Goal: Communication & Community: Answer question/provide support

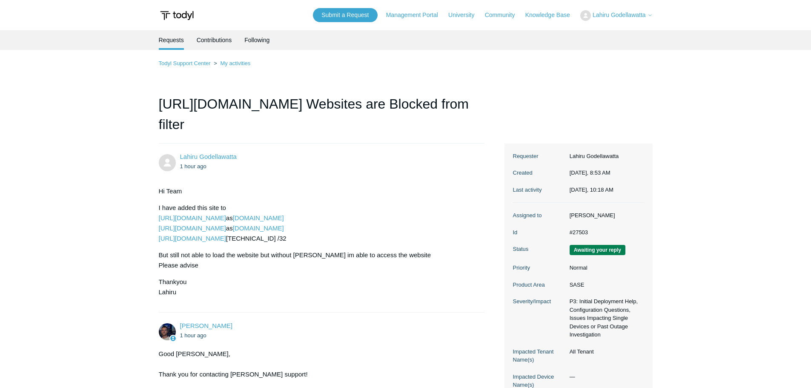
scroll to position [1024, 0]
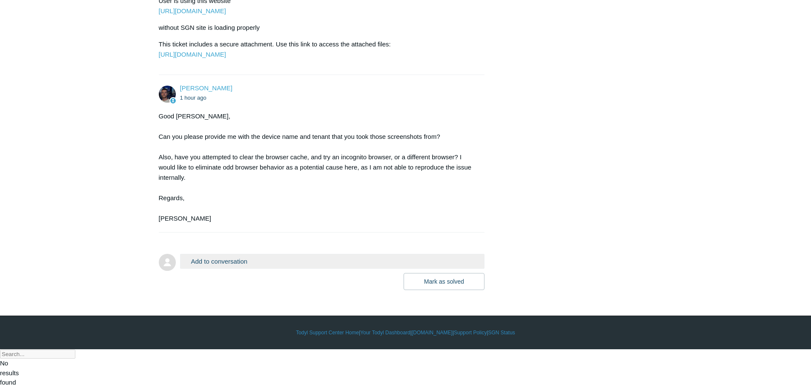
click at [217, 269] on button "Add to conversation" at bounding box center [332, 261] width 305 height 15
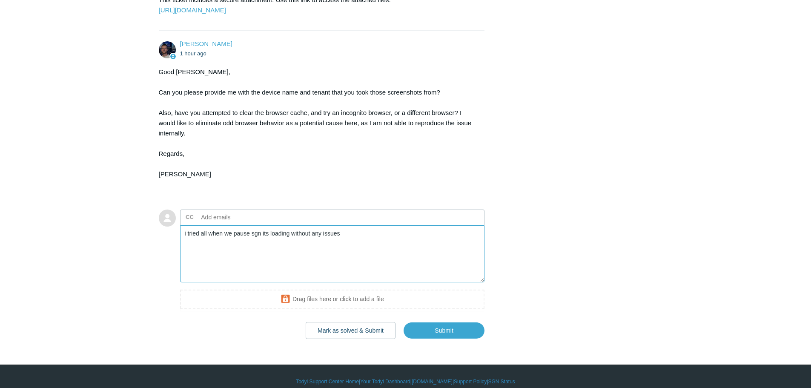
scroll to position [1119, 0]
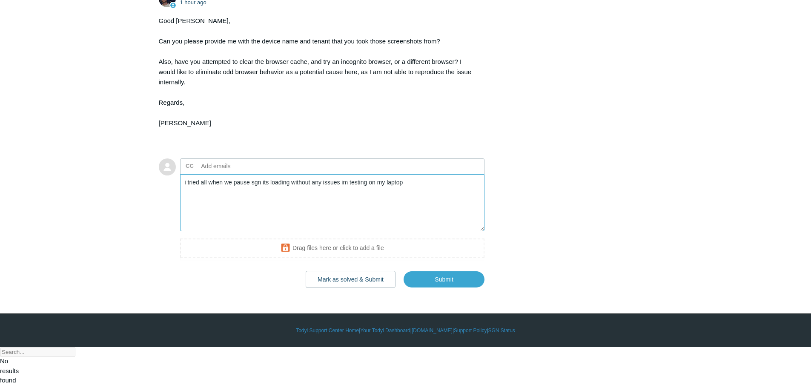
type textarea "i tried all when we pause sgn its loading without any issues im testing on my l…"
click at [410, 226] on textarea "i tried all when we pause sgn its loading without any issues im testing on my l…" at bounding box center [332, 202] width 305 height 57
click at [443, 288] on input "Submit" at bounding box center [443, 279] width 81 height 17
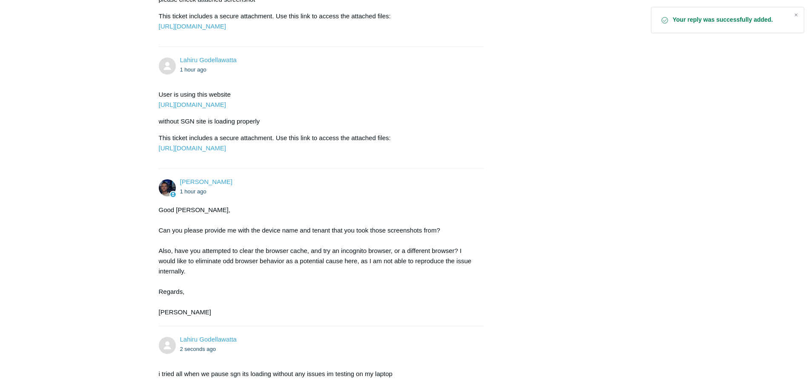
scroll to position [1064, 0]
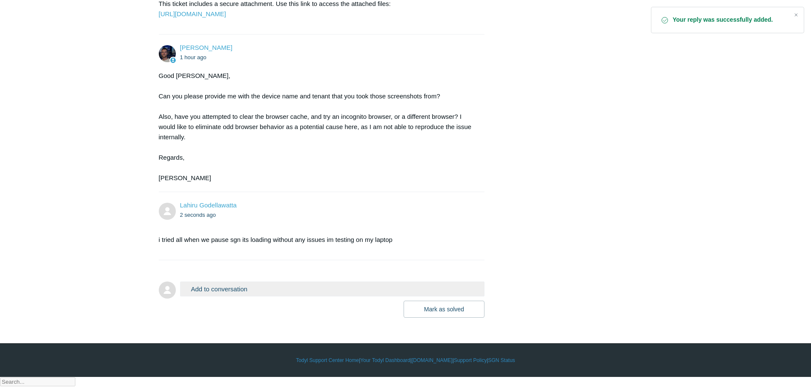
click at [215, 296] on button "Add to conversation" at bounding box center [332, 288] width 305 height 15
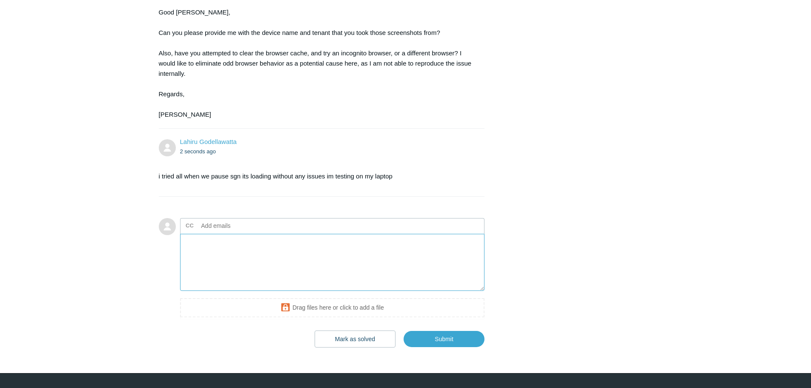
scroll to position [1187, 0]
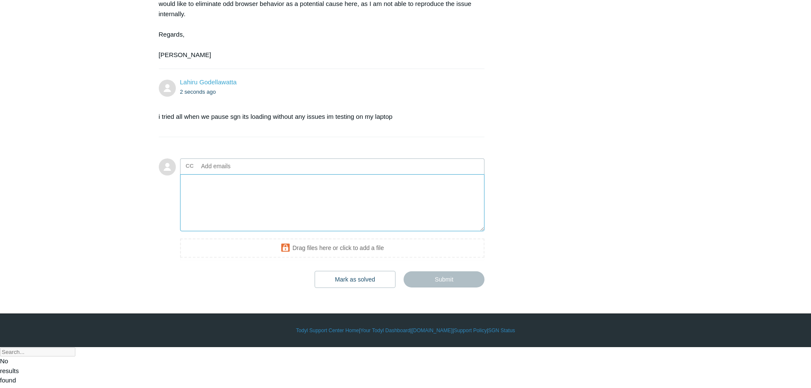
click at [277, 232] on textarea "Add your reply" at bounding box center [332, 202] width 305 height 57
click at [346, 260] on iframe at bounding box center [332, 249] width 305 height 22
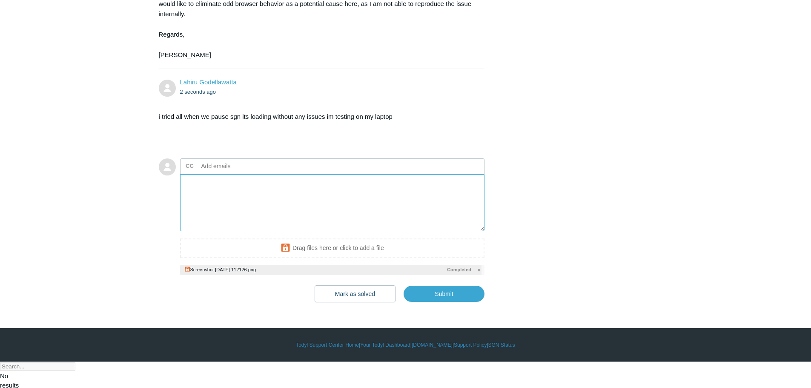
click at [227, 227] on textarea "Add your reply" at bounding box center [332, 202] width 305 height 57
click at [357, 224] on textarea "im testing on my laptop , i can't get user's laptop time to time" at bounding box center [332, 202] width 305 height 57
click at [344, 223] on textarea "im testing on my laptop , i can't get user's laptop time to time so this need t…" at bounding box center [332, 202] width 305 height 57
click at [351, 221] on textarea "im testing on my laptop , i can't get user's laptop time to time to test. so th…" at bounding box center [332, 202] width 305 height 57
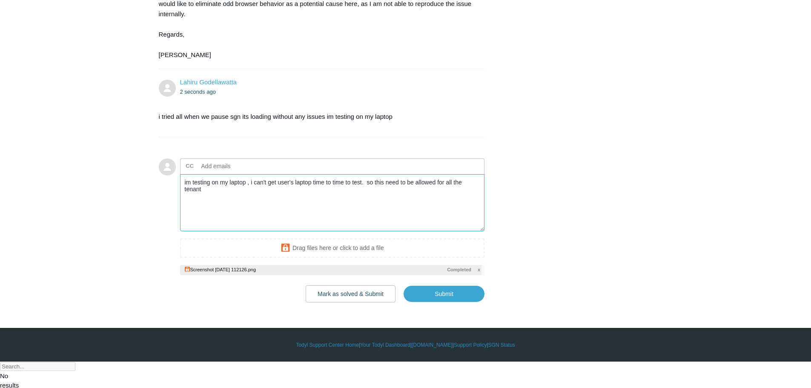
click at [346, 223] on textarea "im testing on my laptop , i can't get user's laptop time to time to test. so th…" at bounding box center [332, 202] width 305 height 57
click at [436, 303] on input "Submit" at bounding box center [443, 294] width 81 height 17
type textarea "im testing on my laptop , i can't get user's laptop time to time for test. so t…"
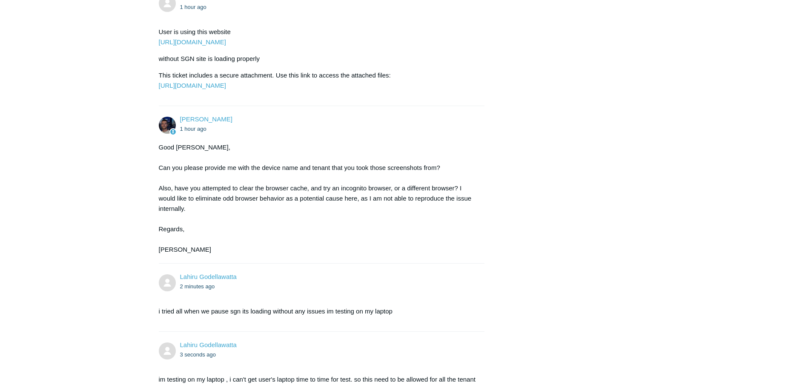
scroll to position [1192, 0]
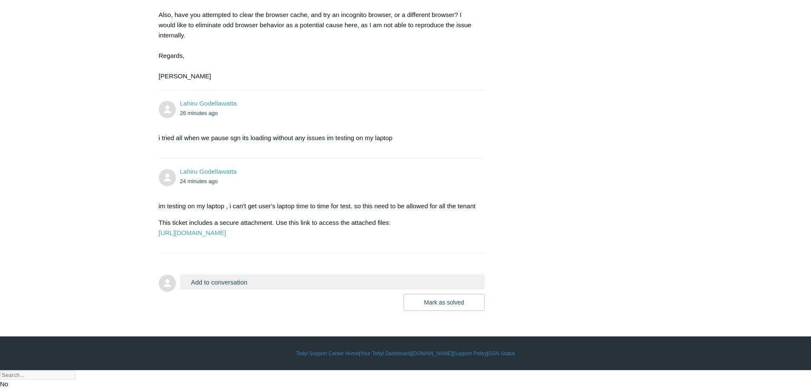
scroll to position [1209, 0]
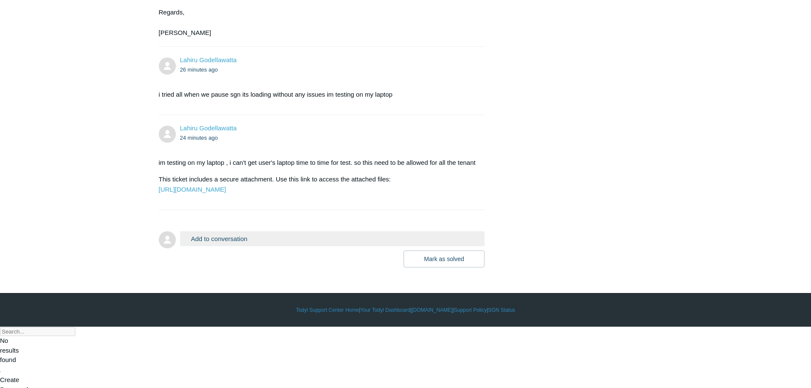
click at [223, 246] on button "Add to conversation" at bounding box center [332, 238] width 305 height 15
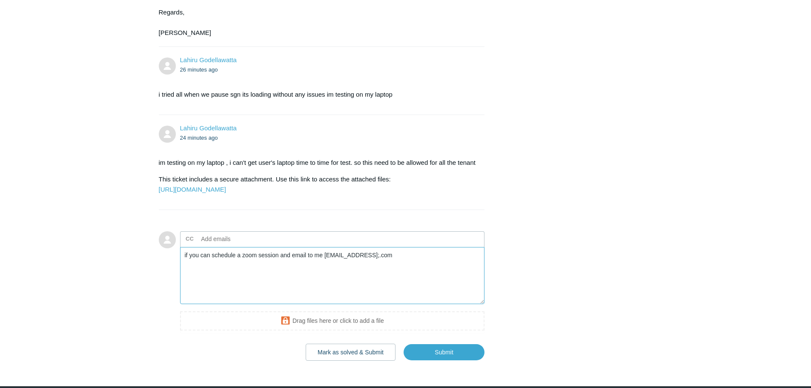
click at [353, 304] on textarea "if you can schedule a zoom session and email to me lahiruidm@gmail;.com" at bounding box center [332, 275] width 305 height 57
click at [393, 304] on textarea "if you can schedule a zoom session and email to me lahiruidm@gmail;.com" at bounding box center [332, 275] width 305 height 57
drag, startPoint x: 396, startPoint y: 319, endPoint x: 324, endPoint y: 316, distance: 71.6
click at [324, 304] on textarea "if you can schedule a zoom session and email to me lahiruidm@gmail;.com" at bounding box center [332, 275] width 305 height 57
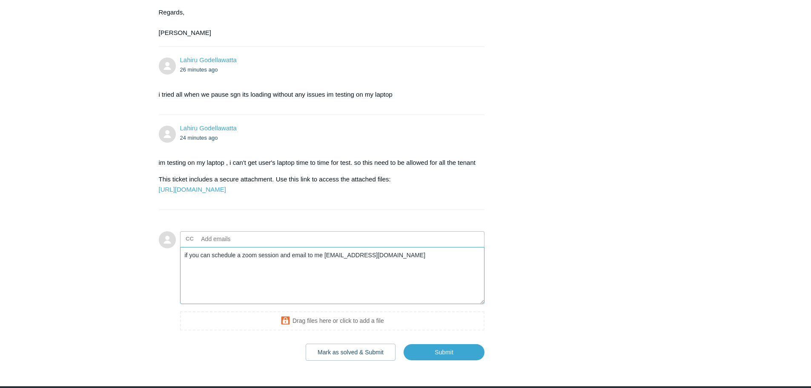
click at [357, 304] on textarea "if you can schedule a zoom session and email to me lgodellawatta@itideas.network" at bounding box center [332, 275] width 305 height 57
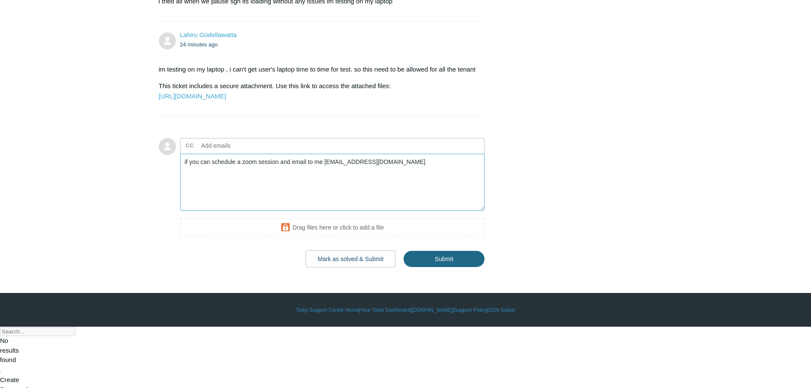
type textarea "if you can schedule a zoom session and email to me lgodellawatta@itideas.network"
click at [453, 268] on input "Submit" at bounding box center [443, 259] width 81 height 17
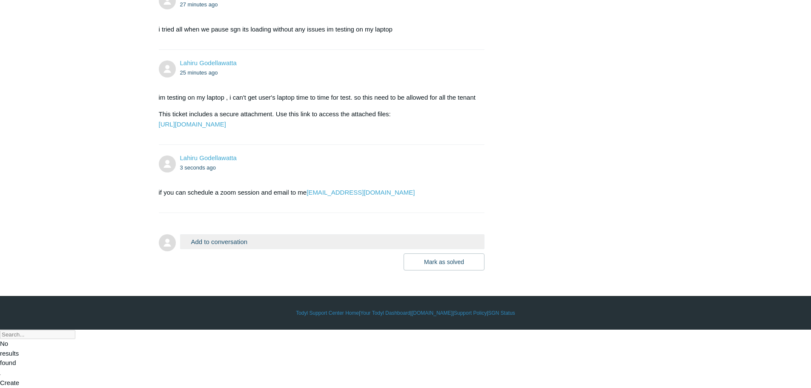
scroll to position [1277, 0]
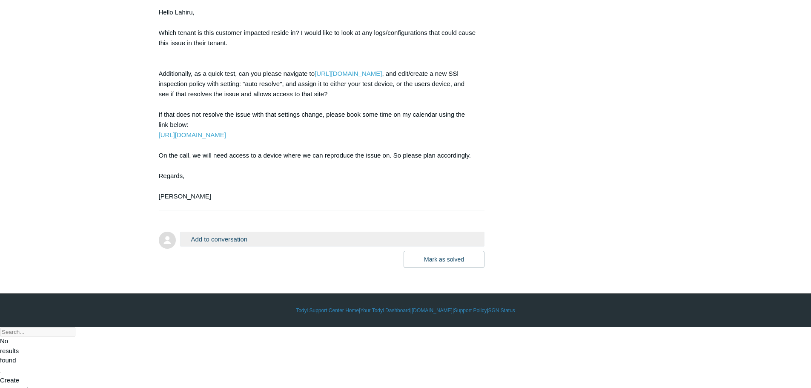
scroll to position [1516, 0]
click at [379, 77] on link "https://portal.todyl.com/portal/sslinspection/policies" at bounding box center [348, 72] width 67 height 7
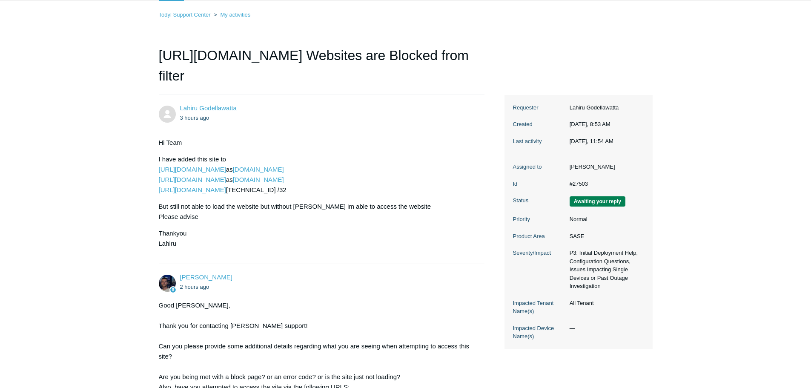
scroll to position [0, 0]
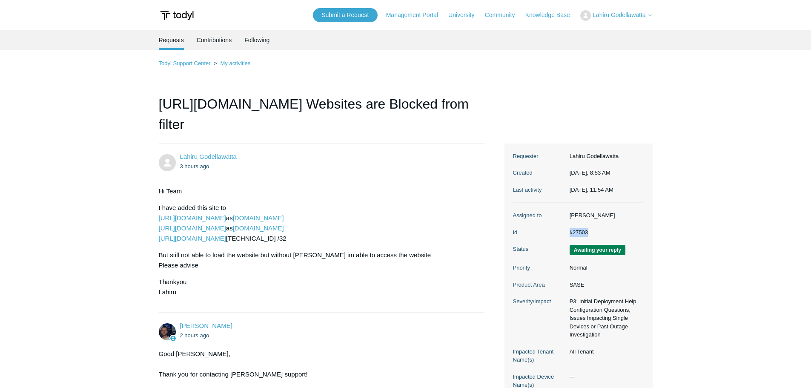
drag, startPoint x: 568, startPoint y: 232, endPoint x: 595, endPoint y: 231, distance: 26.4
click at [595, 231] on dd "#27503" at bounding box center [604, 232] width 79 height 9
copy dd "#27503"
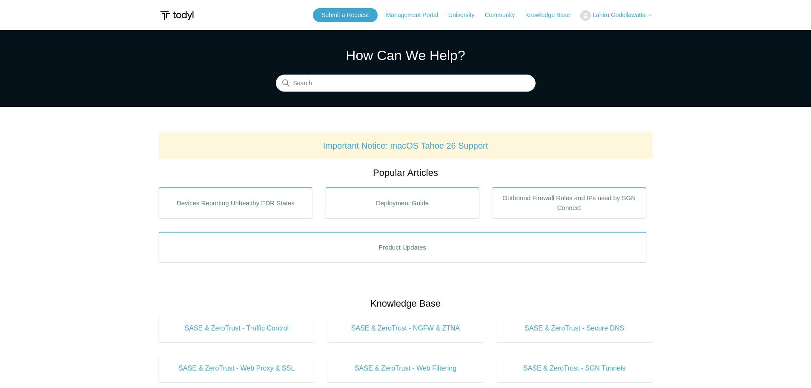
click at [617, 16] on span "Lahiru Godellawatta" at bounding box center [618, 14] width 53 height 7
click at [615, 30] on link "My Support Requests" at bounding box center [622, 33] width 83 height 15
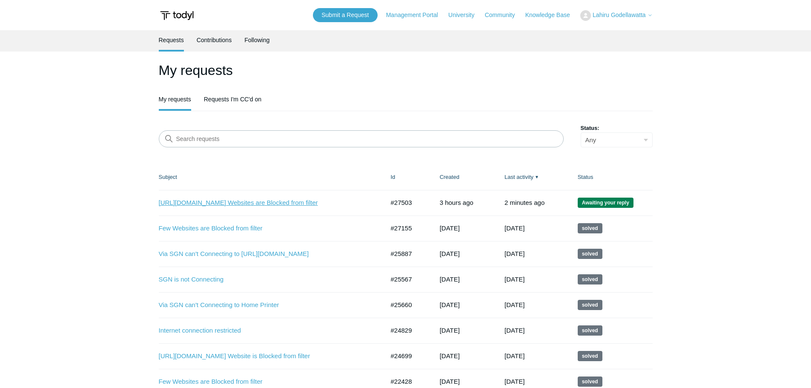
click at [230, 201] on link "[URL][DOMAIN_NAME] Websites are Blocked from filter" at bounding box center [265, 203] width 213 height 10
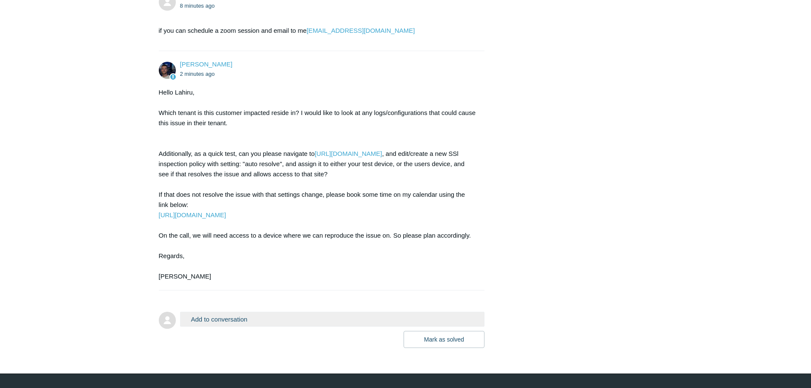
scroll to position [1516, 0]
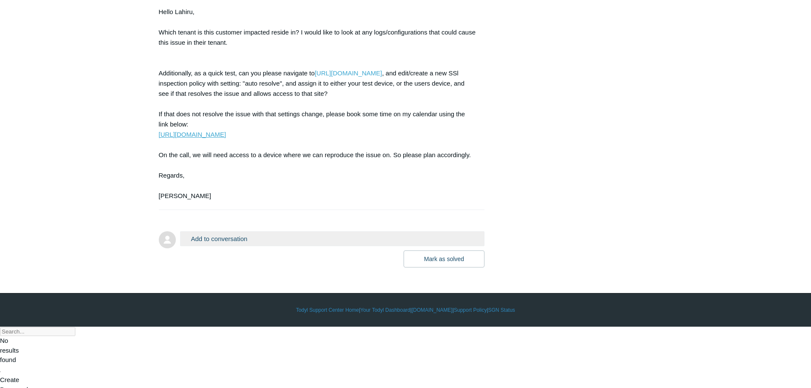
click at [216, 138] on link "[URL][DOMAIN_NAME]" at bounding box center [192, 134] width 67 height 7
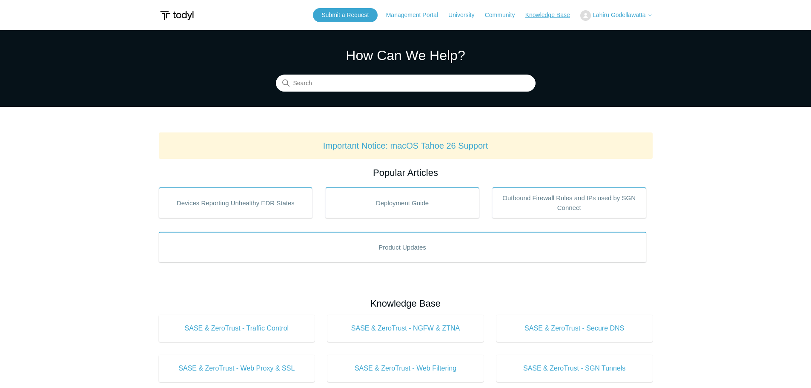
click at [556, 13] on link "Knowledge Base" at bounding box center [551, 15] width 53 height 9
click at [623, 14] on span "Lahiru Godellawatta" at bounding box center [618, 14] width 53 height 7
click at [613, 33] on link "My Support Requests" at bounding box center [622, 33] width 83 height 15
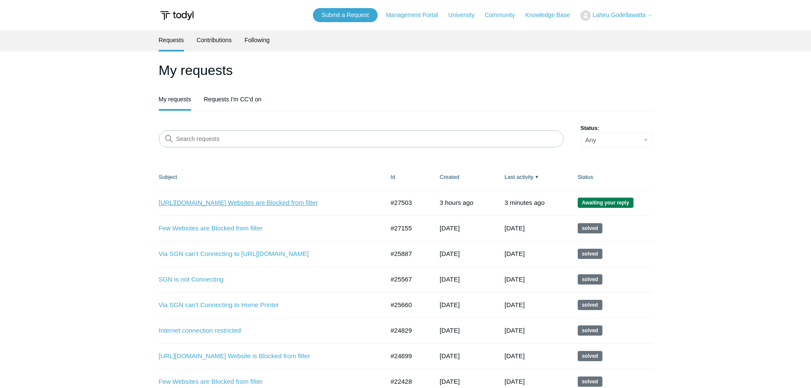
click at [258, 200] on link "[URL][DOMAIN_NAME] Websites are Blocked from filter" at bounding box center [265, 203] width 213 height 10
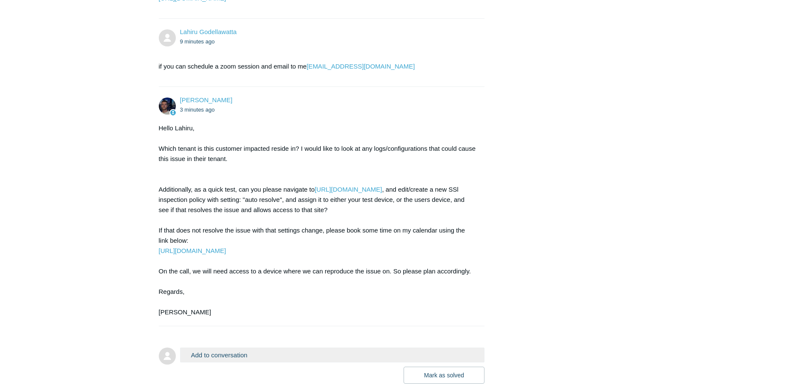
scroll to position [1516, 0]
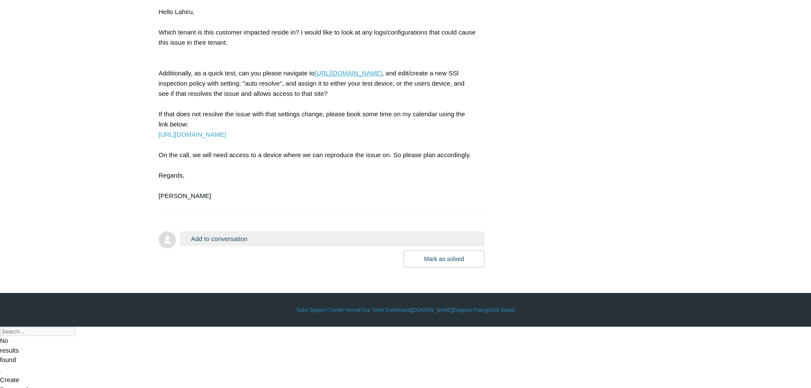
click at [368, 77] on link "[URL][DOMAIN_NAME]" at bounding box center [348, 72] width 67 height 7
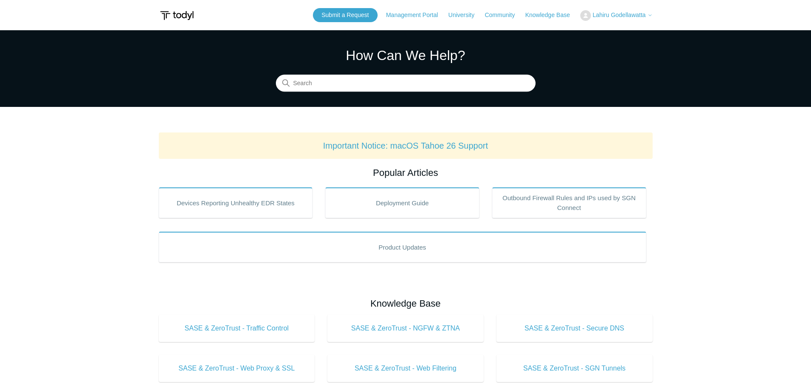
click at [615, 14] on span "Lahiru Godellawatta" at bounding box center [618, 14] width 53 height 7
click at [619, 31] on link "My Support Requests" at bounding box center [622, 33] width 83 height 15
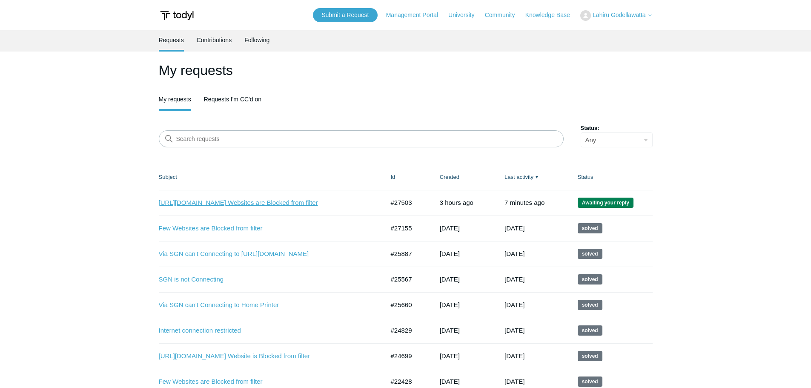
click at [249, 200] on link "[URL][DOMAIN_NAME] Websites are Blocked from filter" at bounding box center [265, 203] width 213 height 10
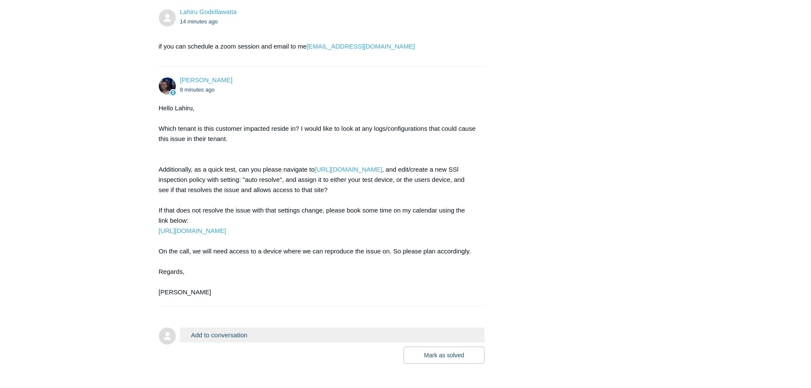
scroll to position [1516, 0]
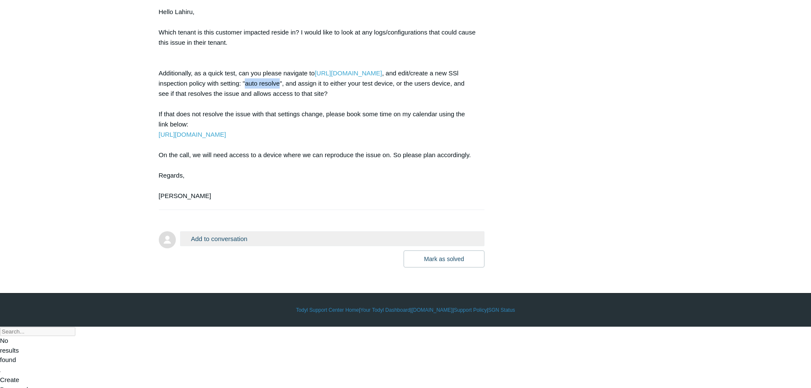
drag, startPoint x: 306, startPoint y: 144, endPoint x: 340, endPoint y: 146, distance: 34.1
click at [340, 146] on div "Hello Lahiru, Which tenant is this customer impacted reside in? I would like to…" at bounding box center [317, 104] width 317 height 194
copy div "auto resolve"
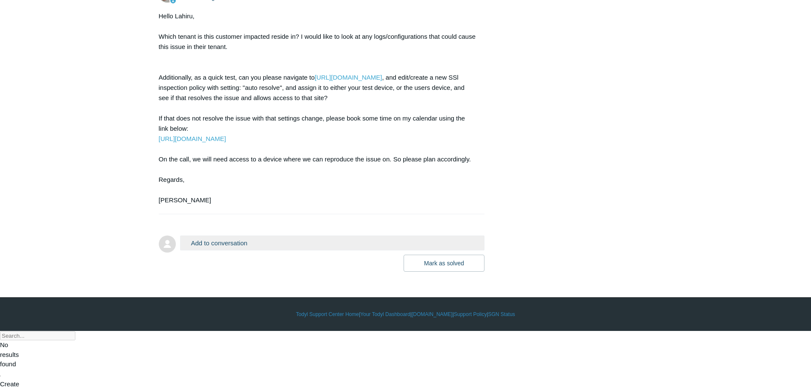
scroll to position [1516, 0]
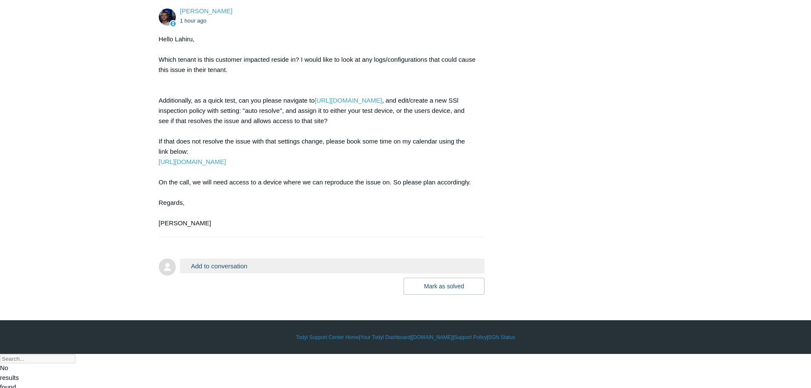
scroll to position [1516, 0]
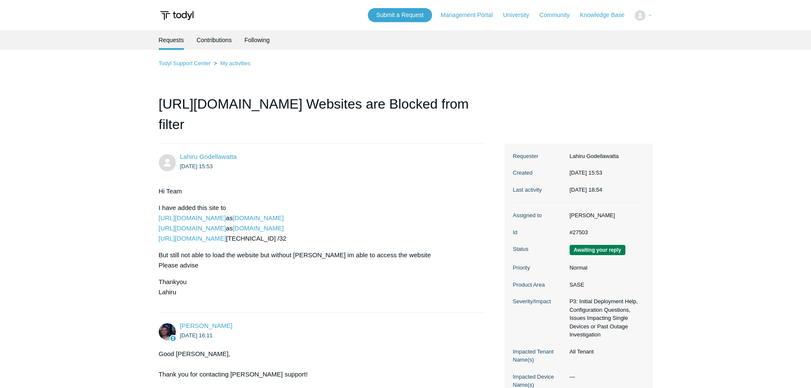
scroll to position [1516, 0]
